Goal: Task Accomplishment & Management: Use online tool/utility

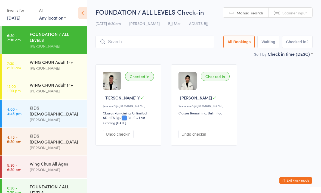
click at [42, 110] on div "KIDS [DEMOGRAPHIC_DATA]" at bounding box center [56, 111] width 52 height 12
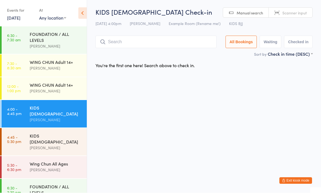
click at [142, 33] on div "KIDS [DEMOGRAPHIC_DATA] Check-in [DATE] 4:00pm [PERSON_NAME] Example Room (Rena…" at bounding box center [203, 29] width 217 height 43
click at [173, 38] on input "search" at bounding box center [155, 42] width 121 height 13
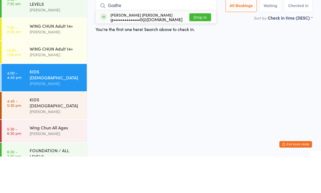
type input "Godfre"
click at [197, 50] on button "Drop in" at bounding box center [200, 54] width 22 height 8
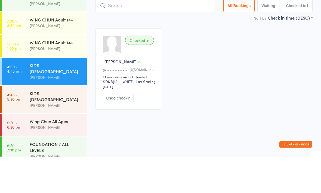
scroll to position [6, 0]
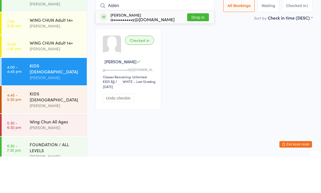
type input "Aiden"
click at [194, 50] on button "Drop in" at bounding box center [198, 54] width 22 height 8
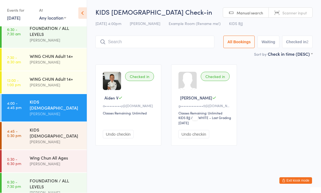
click at [57, 139] on div "[PERSON_NAME]" at bounding box center [56, 142] width 52 height 6
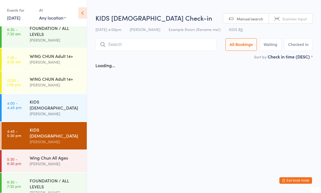
click at [153, 40] on input "search" at bounding box center [155, 45] width 121 height 13
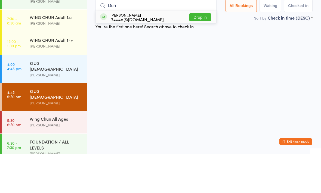
type input "Dun"
click at [201, 52] on button "Drop in" at bounding box center [200, 56] width 22 height 8
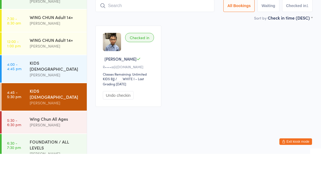
click at [231, 60] on div "Checked in [PERSON_NAME]••••a@[DOMAIN_NAME] Classes Remaining: Unlimited KIDS B…" at bounding box center [204, 105] width 227 height 91
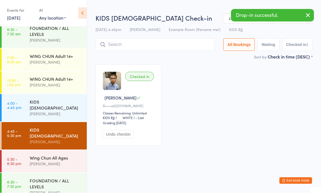
click at [67, 161] on div "[PERSON_NAME]" at bounding box center [56, 164] width 52 height 6
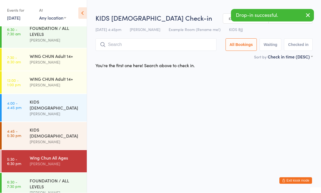
click at [149, 43] on input "search" at bounding box center [155, 45] width 121 height 13
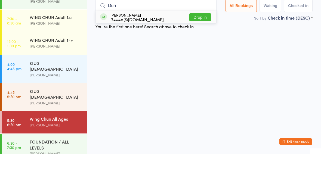
type input "Dun"
click at [200, 52] on button "Drop in" at bounding box center [200, 56] width 22 height 8
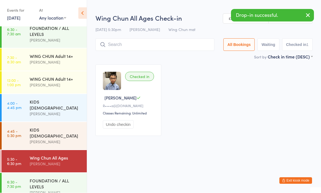
click at [57, 99] on div "KIDS [DEMOGRAPHIC_DATA] [PERSON_NAME]" at bounding box center [58, 107] width 57 height 27
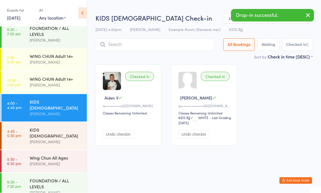
click at [61, 139] on div "KIDS [DEMOGRAPHIC_DATA] [PERSON_NAME]" at bounding box center [58, 135] width 57 height 27
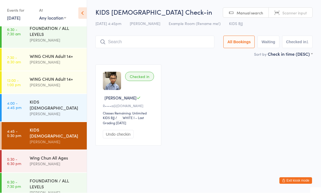
click at [138, 43] on input "search" at bounding box center [154, 42] width 119 height 13
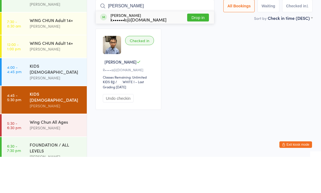
type input "[PERSON_NAME]"
click at [201, 50] on button "Drop in" at bounding box center [198, 54] width 22 height 8
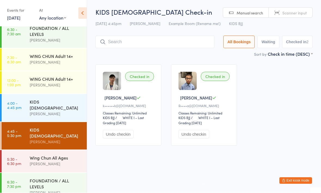
click at [67, 103] on div "KIDS [DEMOGRAPHIC_DATA]" at bounding box center [56, 105] width 52 height 12
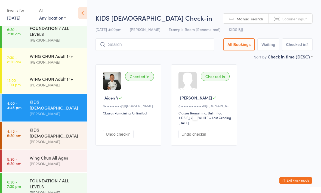
click at [151, 45] on input "search" at bounding box center [154, 45] width 119 height 13
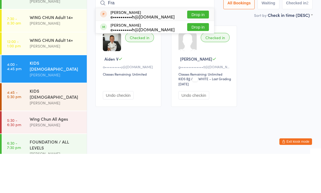
type input "Fra"
click at [194, 62] on button "Drop in" at bounding box center [198, 66] width 22 height 8
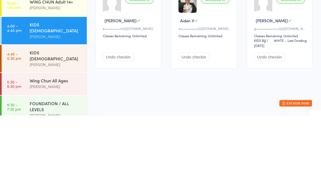
click at [52, 127] on div "KIDS [DEMOGRAPHIC_DATA]" at bounding box center [56, 133] width 52 height 12
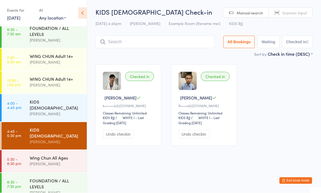
click at [178, 44] on input "search" at bounding box center [154, 42] width 119 height 13
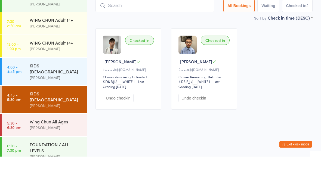
type input "E"
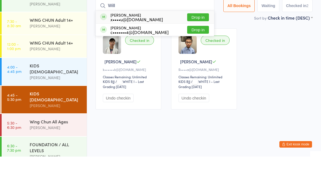
type input "Will"
click at [199, 50] on button "Drop in" at bounding box center [198, 54] width 22 height 8
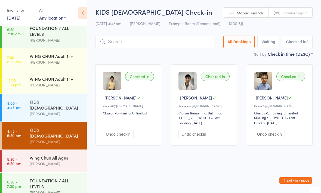
click at [186, 37] on input "search" at bounding box center [154, 42] width 119 height 13
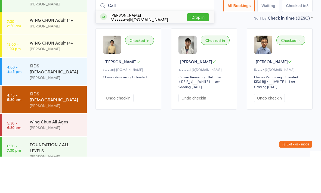
type input "Caff"
click at [200, 50] on button "Drop in" at bounding box center [198, 54] width 22 height 8
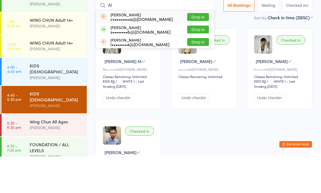
type input "Al"
click at [193, 49] on button "Drop in" at bounding box center [198, 53] width 22 height 8
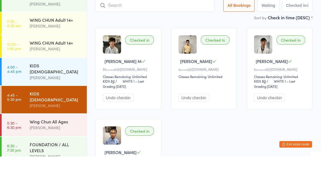
scroll to position [36, 0]
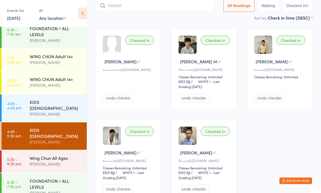
click at [133, 8] on input "search" at bounding box center [154, 5] width 119 height 13
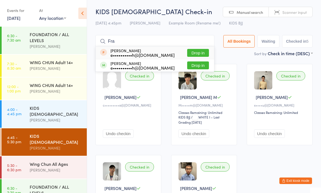
scroll to position [0, 0]
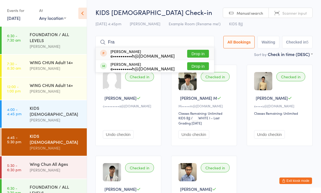
type input "Fra"
click at [197, 69] on button "Drop in" at bounding box center [198, 66] width 22 height 8
